Goal: Transaction & Acquisition: Purchase product/service

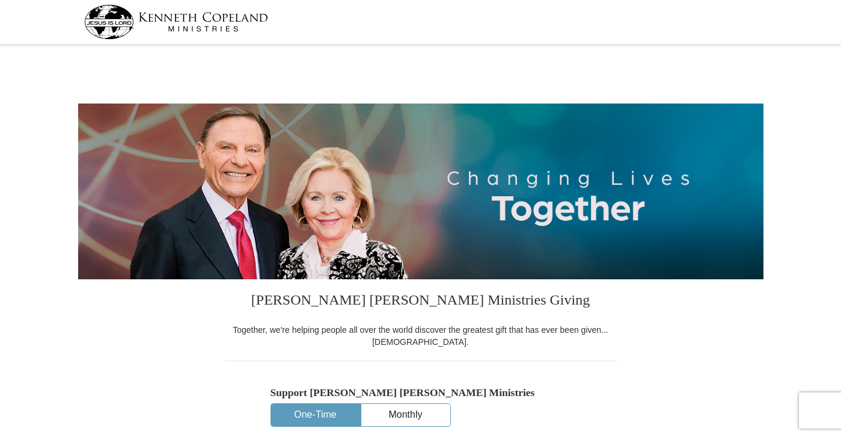
select select "IL"
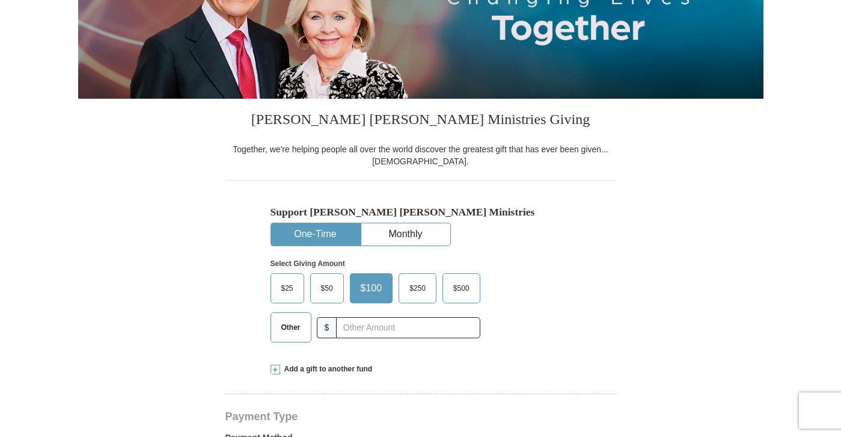
click at [322, 290] on span "$50" at bounding box center [327, 288] width 24 height 18
click at [0, 0] on input "$50" at bounding box center [0, 0] width 0 height 0
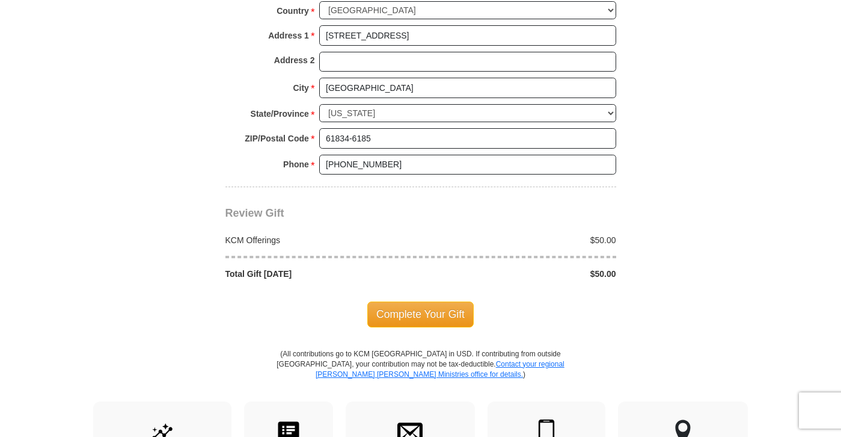
scroll to position [962, 0]
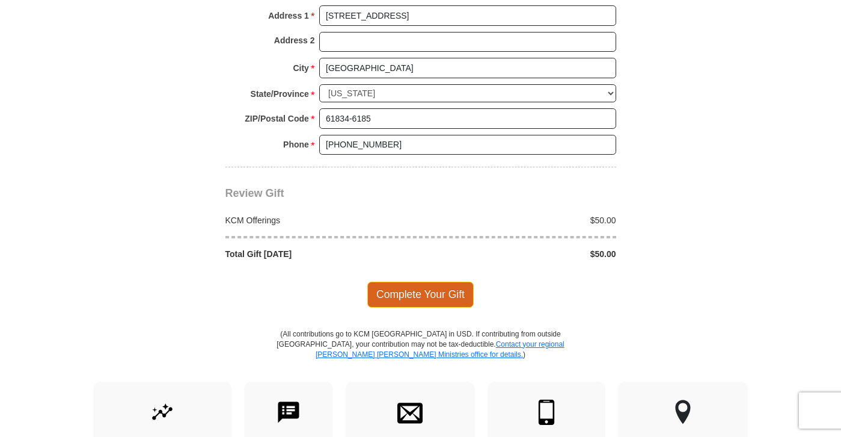
click at [444, 299] on span "Complete Your Gift" at bounding box center [420, 293] width 106 height 25
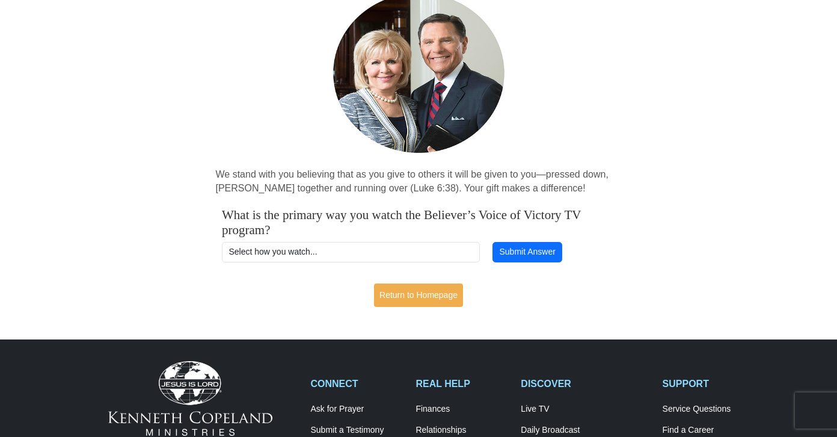
scroll to position [180, 0]
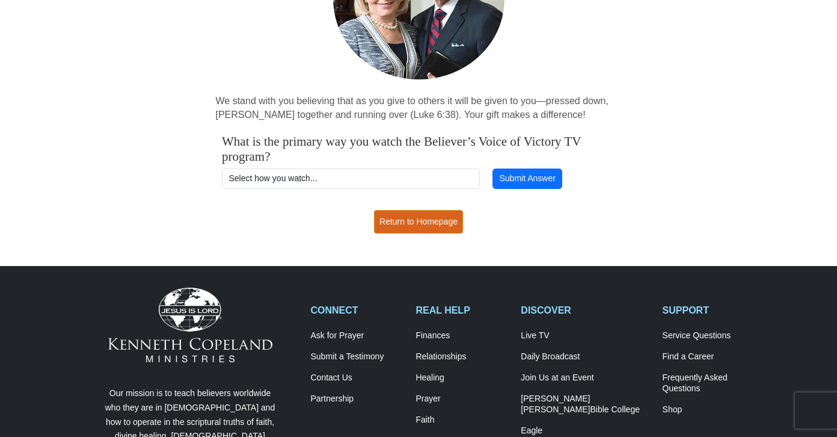
click at [416, 214] on link "Return to Homepage" at bounding box center [418, 221] width 89 height 23
